Goal: Transaction & Acquisition: Purchase product/service

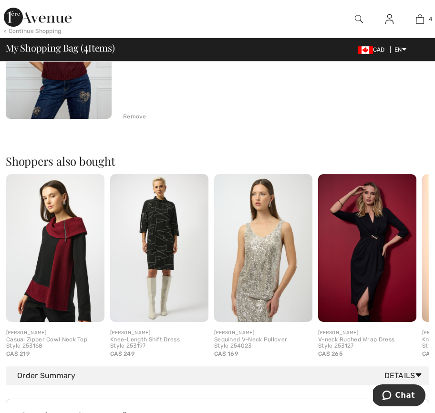
scroll to position [816, 0]
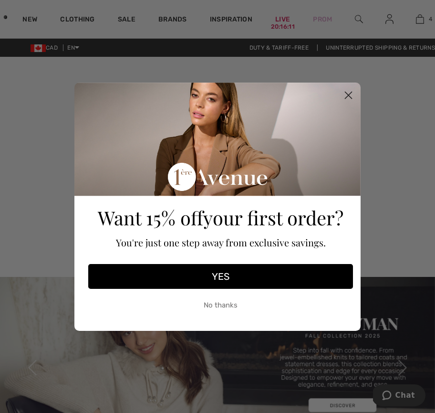
click at [351, 92] on icon "Close dialog" at bounding box center [348, 95] width 7 height 7
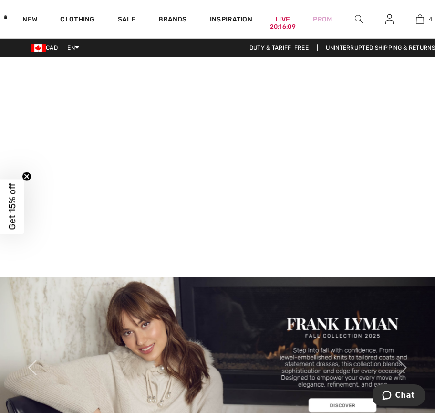
click at [358, 18] on img at bounding box center [359, 18] width 8 height 11
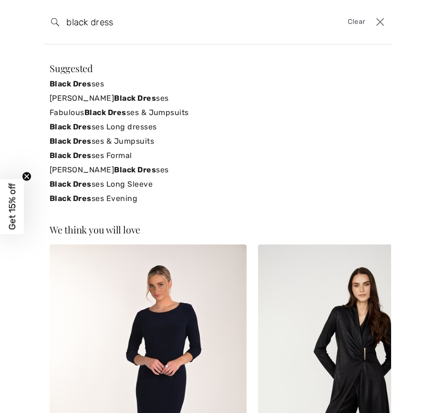
type input "black dress"
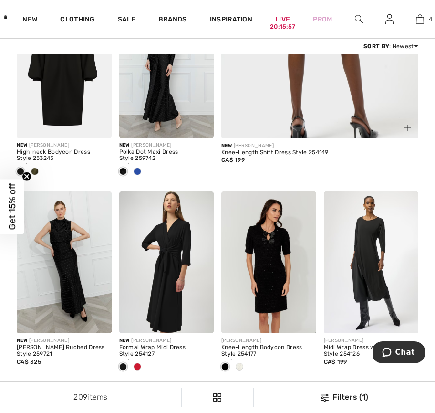
scroll to position [322, 0]
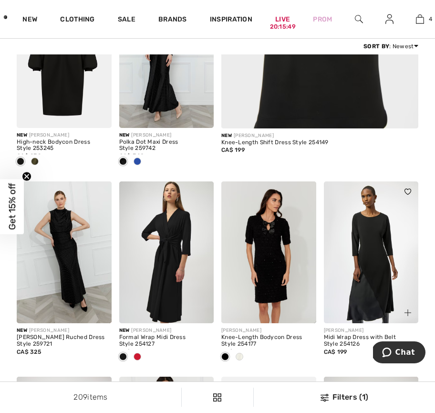
click at [356, 237] on img at bounding box center [371, 252] width 95 height 142
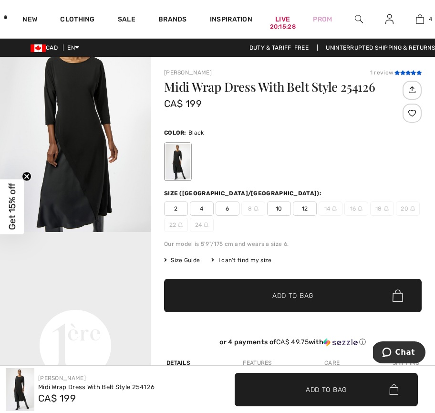
click at [407, 73] on icon at bounding box center [408, 72] width 5 height 5
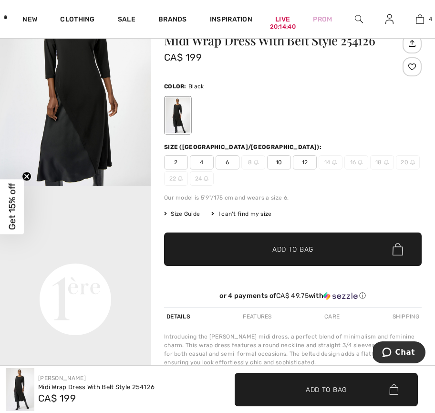
scroll to position [126, 0]
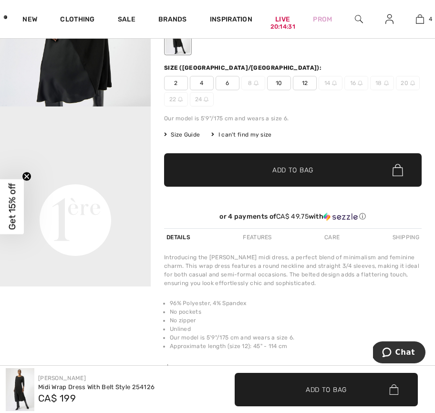
click at [183, 85] on span "2" at bounding box center [176, 83] width 24 height 14
click at [318, 384] on span "✔ Added to Bag Add to Bag" at bounding box center [326, 389] width 183 height 33
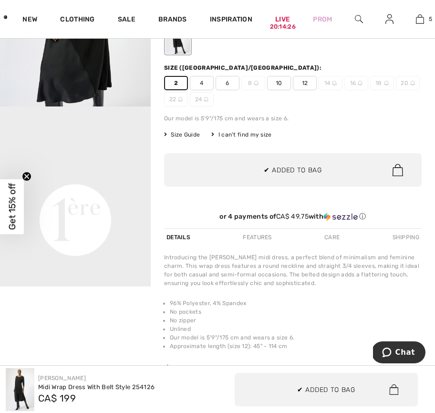
scroll to position [0, 0]
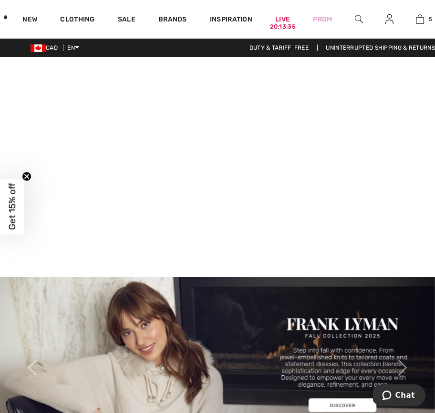
click at [94, 203] on video at bounding box center [217, 166] width 435 height 218
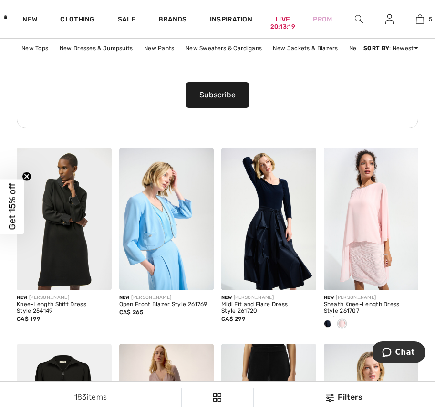
scroll to position [1035, 0]
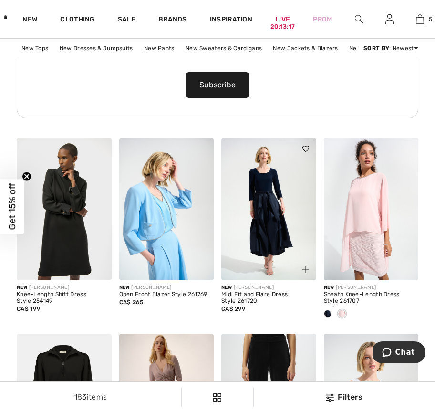
click at [274, 221] on img at bounding box center [268, 209] width 95 height 142
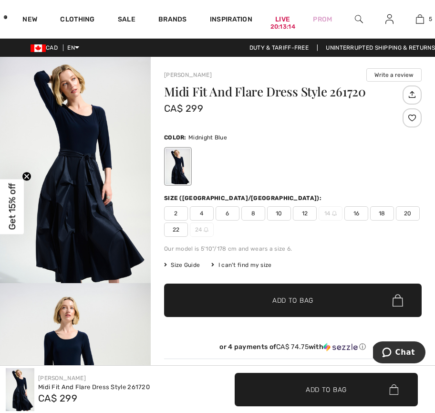
click at [78, 176] on img "1 / 4" at bounding box center [75, 170] width 151 height 226
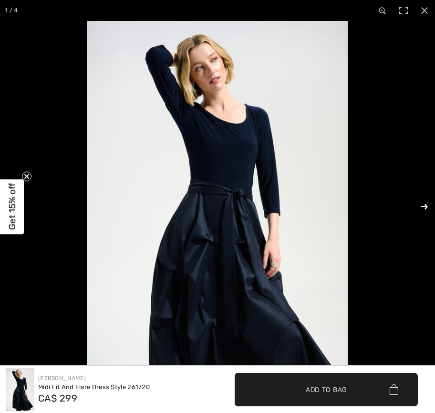
click at [425, 206] on button at bounding box center [418, 207] width 33 height 48
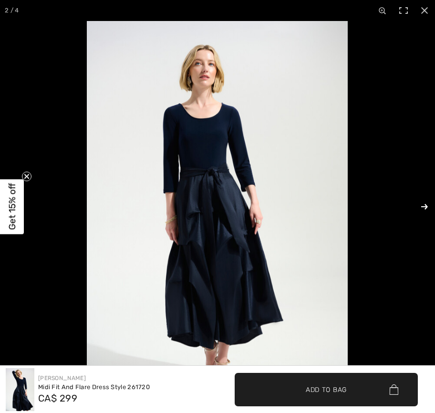
click at [424, 206] on button at bounding box center [418, 207] width 33 height 48
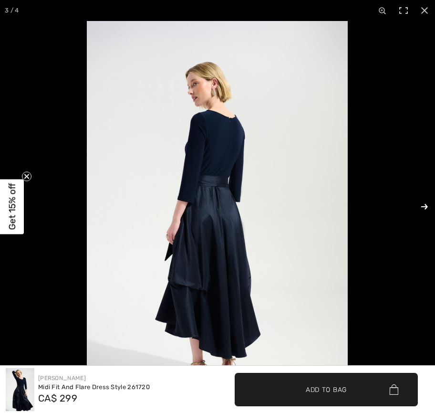
click at [424, 206] on button at bounding box center [418, 207] width 33 height 48
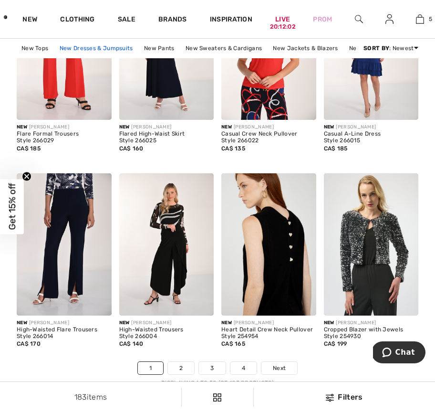
scroll to position [2950, 0]
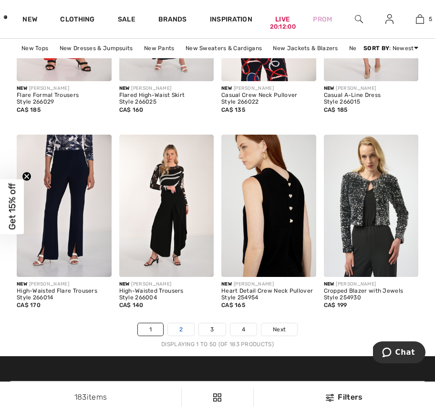
click at [181, 326] on link "2" at bounding box center [181, 329] width 26 height 12
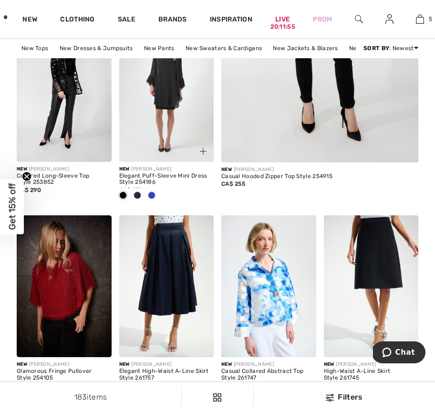
scroll to position [318, 0]
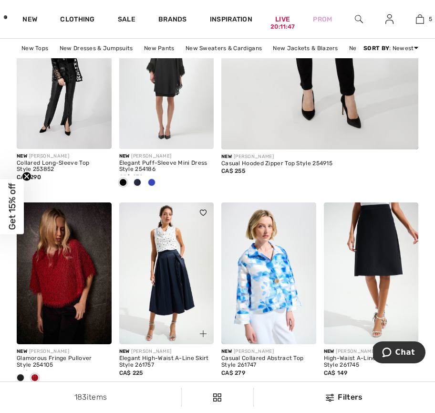
click at [173, 271] on img at bounding box center [166, 273] width 95 height 142
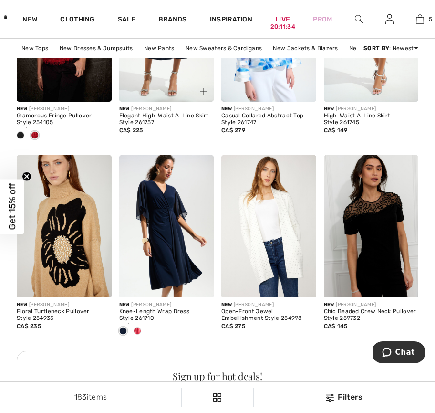
scroll to position [567, 0]
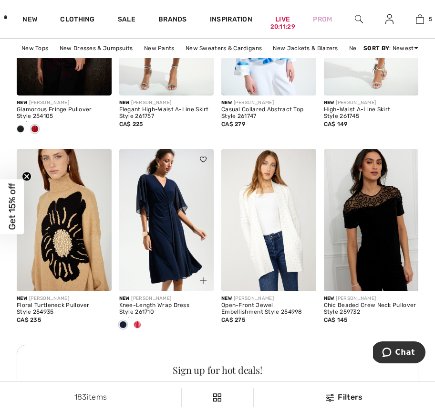
click at [138, 326] on span at bounding box center [138, 325] width 8 height 8
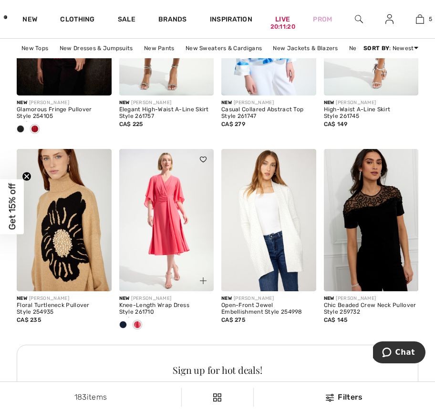
click at [126, 323] on span at bounding box center [123, 325] width 8 height 8
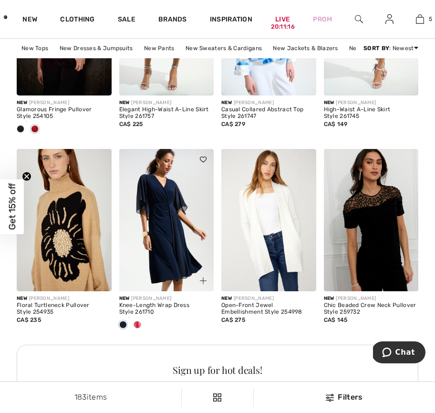
click at [126, 325] on span at bounding box center [123, 325] width 8 height 8
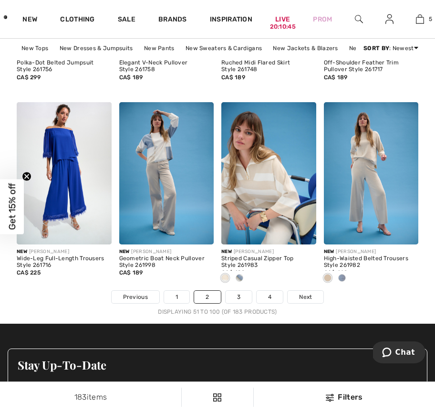
scroll to position [2983, 0]
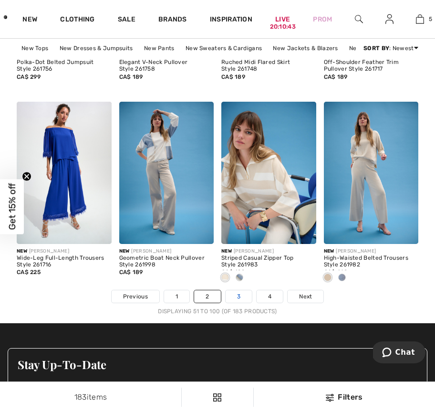
click at [238, 296] on link "3" at bounding box center [239, 296] width 26 height 12
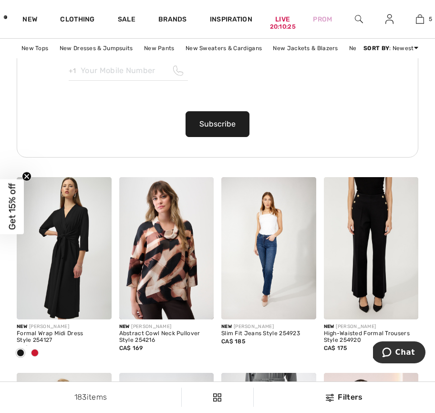
scroll to position [1003, 0]
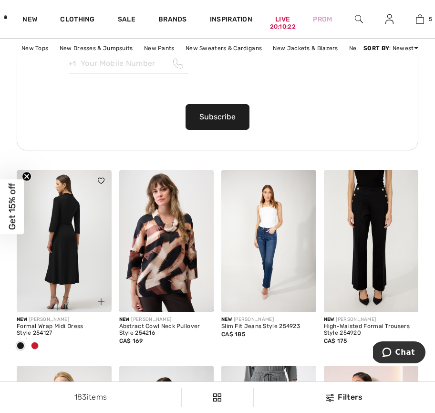
click at [56, 259] on img at bounding box center [64, 241] width 95 height 142
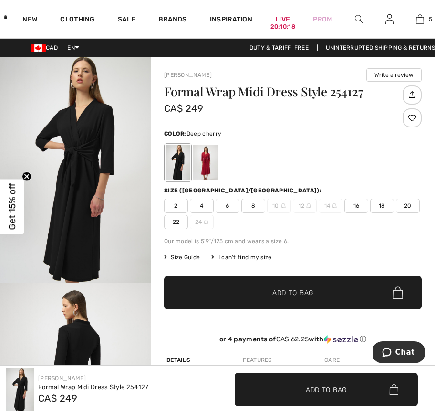
click at [209, 167] on div at bounding box center [205, 163] width 25 height 36
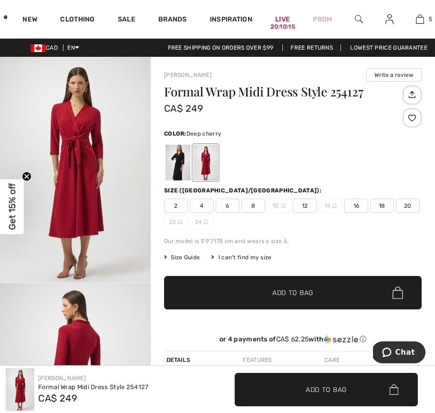
click at [79, 159] on img "1 / 4" at bounding box center [75, 170] width 151 height 226
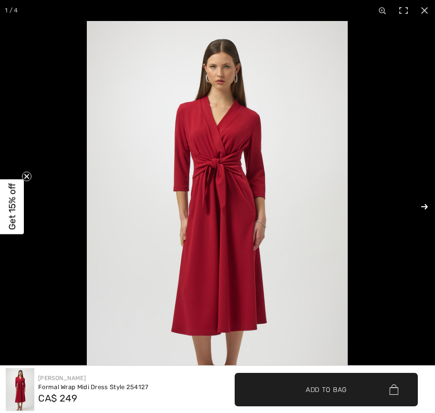
click at [426, 206] on button at bounding box center [418, 207] width 33 height 48
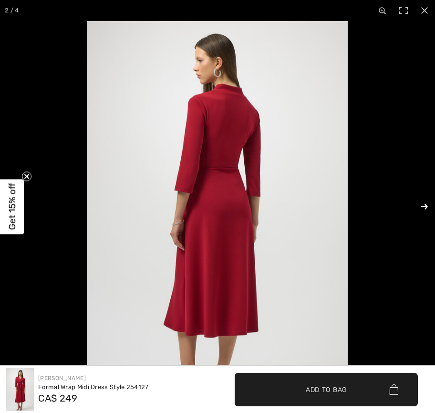
click at [426, 206] on button at bounding box center [418, 207] width 33 height 48
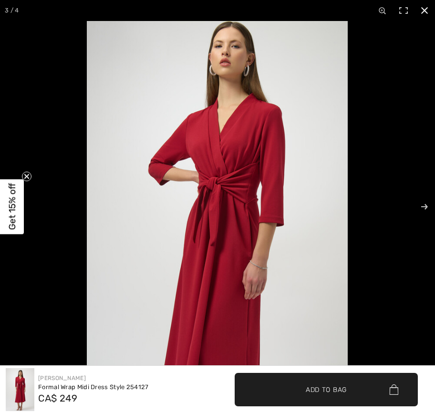
click at [26, 175] on circle "Close teaser" at bounding box center [26, 176] width 9 height 9
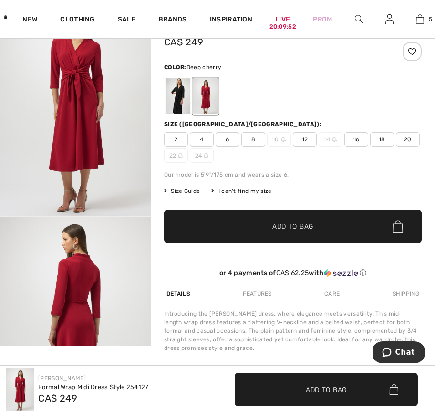
scroll to position [64, 0]
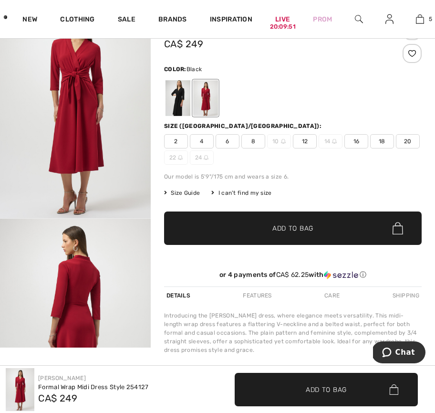
click at [182, 96] on div at bounding box center [178, 98] width 25 height 36
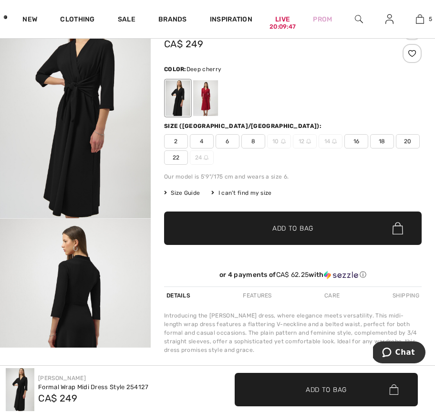
click at [205, 97] on div at bounding box center [205, 98] width 25 height 36
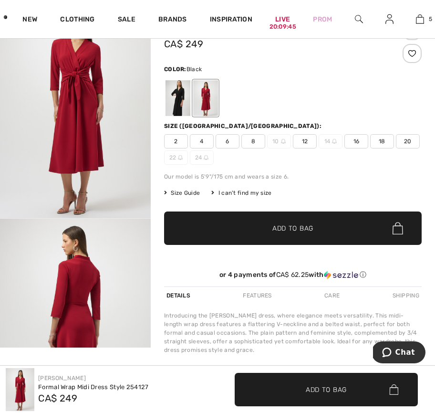
click at [182, 96] on div at bounding box center [178, 98] width 25 height 36
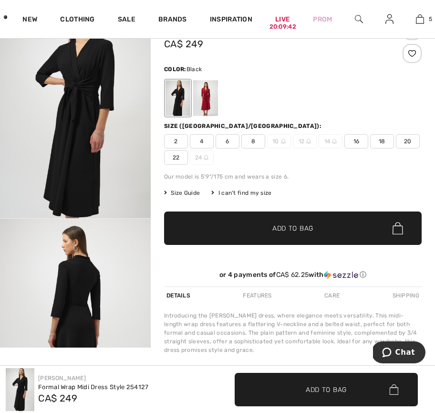
click at [177, 137] on span "2" at bounding box center [176, 141] width 24 height 14
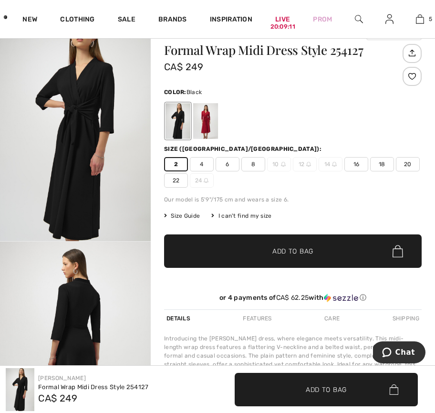
scroll to position [46, 0]
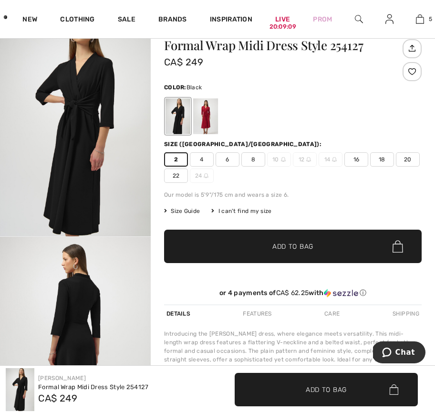
click at [83, 78] on img "1 / 2" at bounding box center [75, 123] width 151 height 226
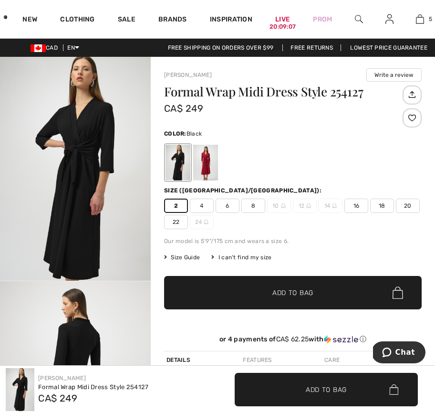
scroll to position [3, 0]
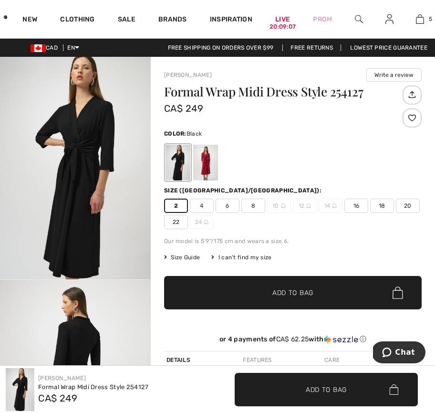
click at [86, 120] on img "1 / 2" at bounding box center [75, 166] width 151 height 226
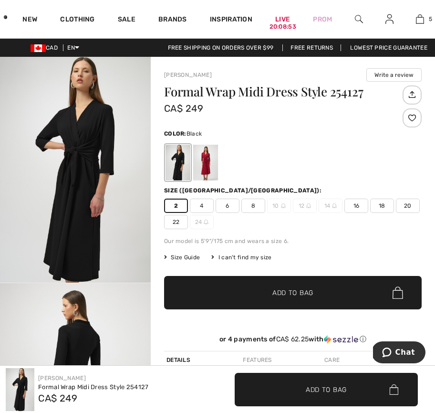
click at [294, 290] on span "Add to Bag" at bounding box center [292, 293] width 41 height 10
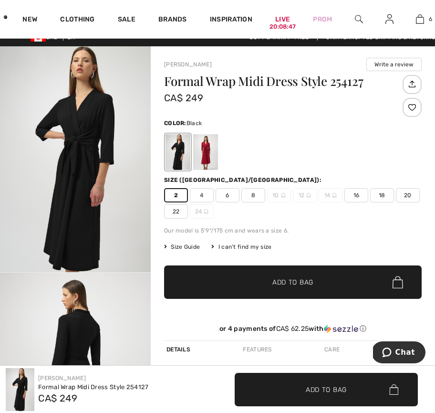
scroll to position [12, 0]
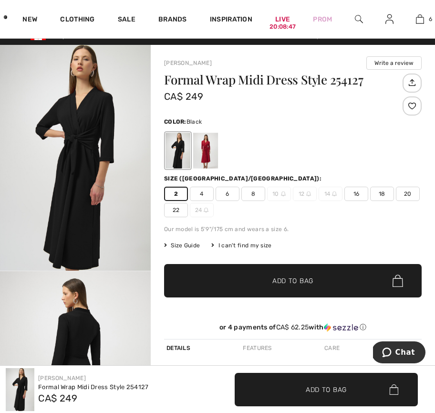
click at [323, 389] on span "Add to Bag" at bounding box center [326, 389] width 41 height 10
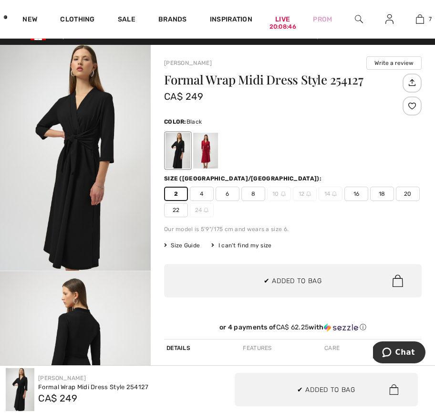
scroll to position [0, 0]
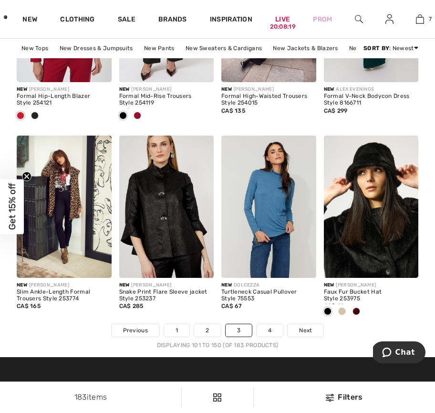
scroll to position [2966, 0]
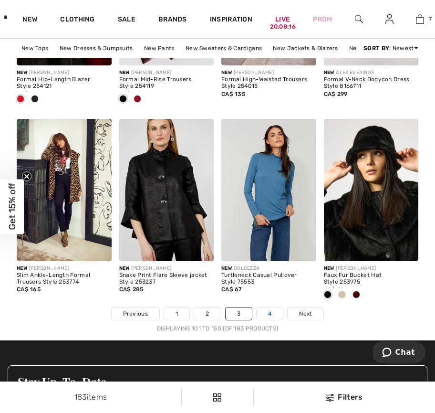
click at [270, 313] on link "4" at bounding box center [270, 313] width 26 height 12
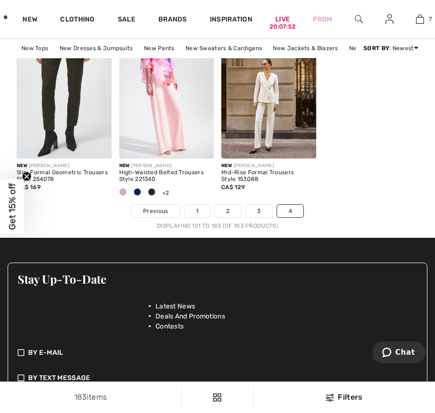
scroll to position [2217, 0]
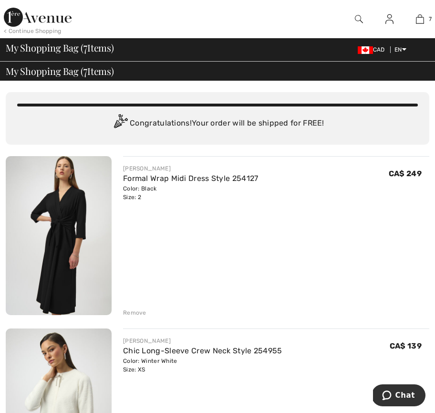
drag, startPoint x: 305, startPoint y: 246, endPoint x: 356, endPoint y: 19, distance: 232.9
